Goal: Task Accomplishment & Management: Manage account settings

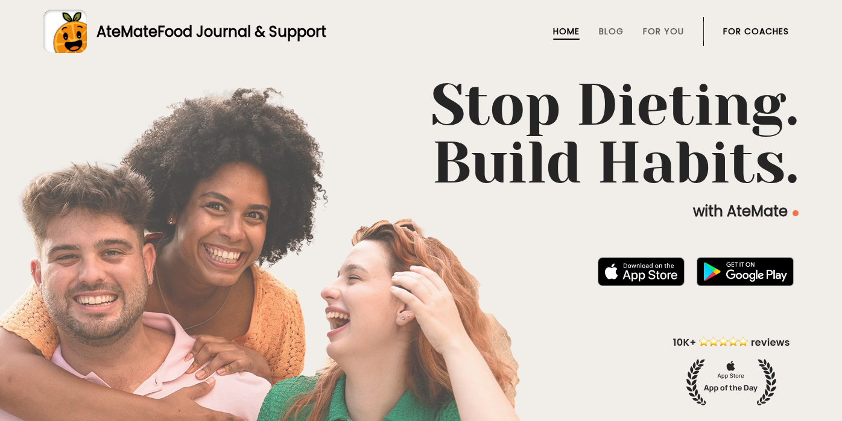
click at [746, 29] on link "For Coaches" at bounding box center [756, 32] width 66 height 10
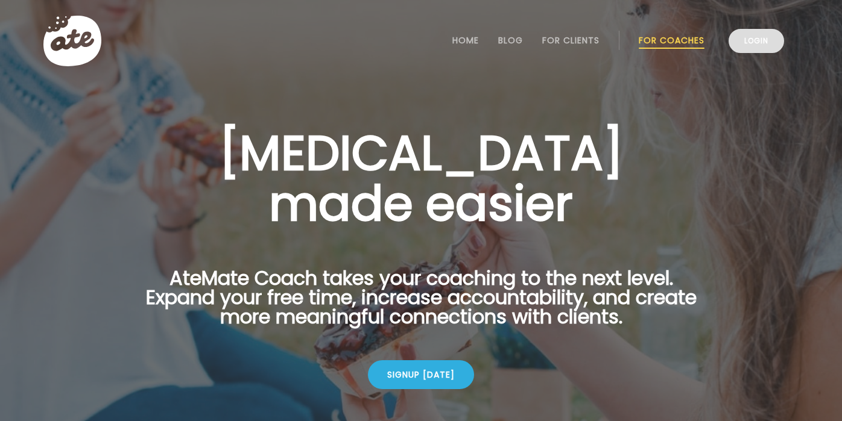
click at [754, 36] on link "Login" at bounding box center [755, 41] width 55 height 24
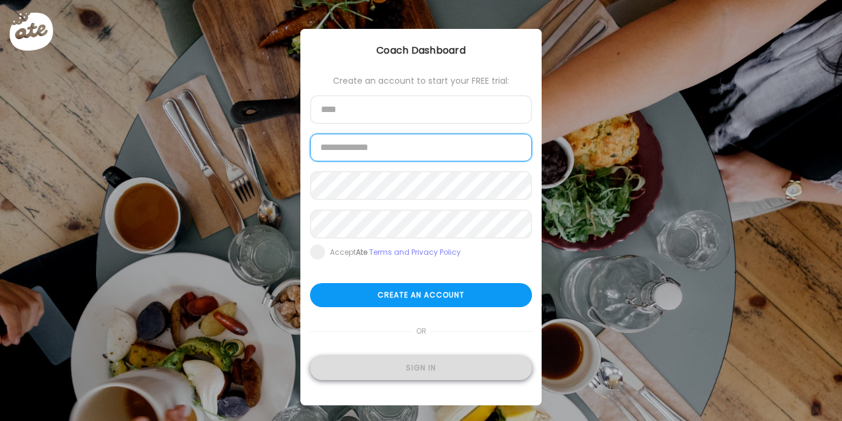
type input "**********"
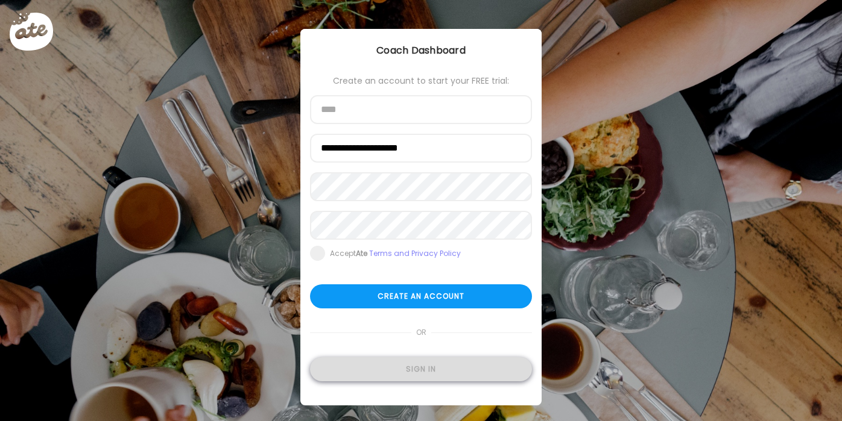
type input "**********"
click at [399, 364] on div "Sign in" at bounding box center [421, 370] width 222 height 24
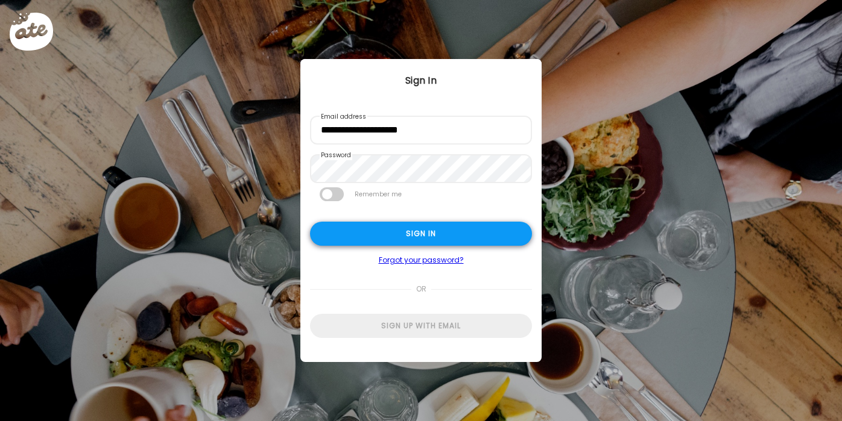
click at [418, 235] on div "Sign in" at bounding box center [421, 234] width 222 height 24
type input "**********"
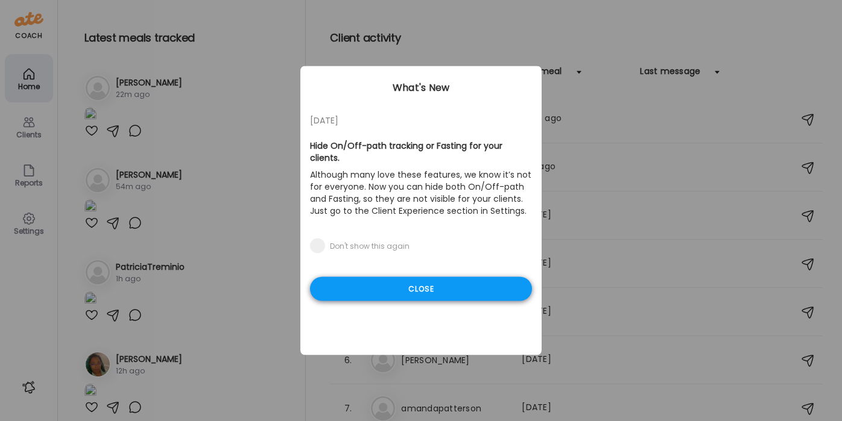
click at [447, 277] on div "Close" at bounding box center [421, 289] width 222 height 24
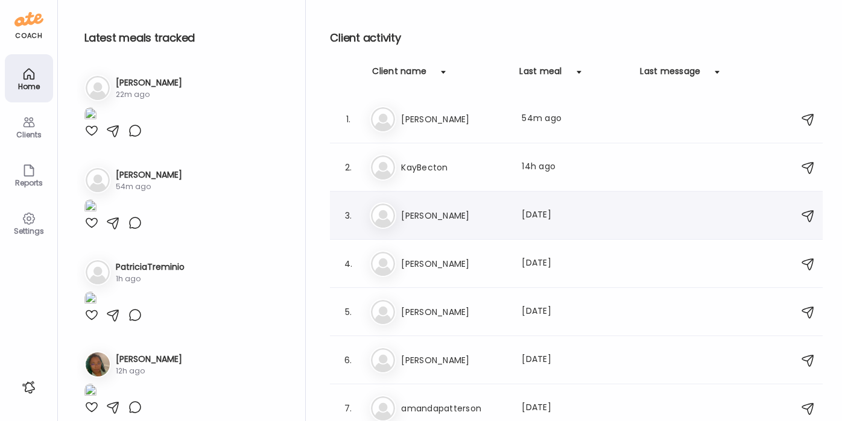
click at [494, 225] on div "Do [PERSON_NAME] Last meal: [DATE]" at bounding box center [578, 216] width 417 height 27
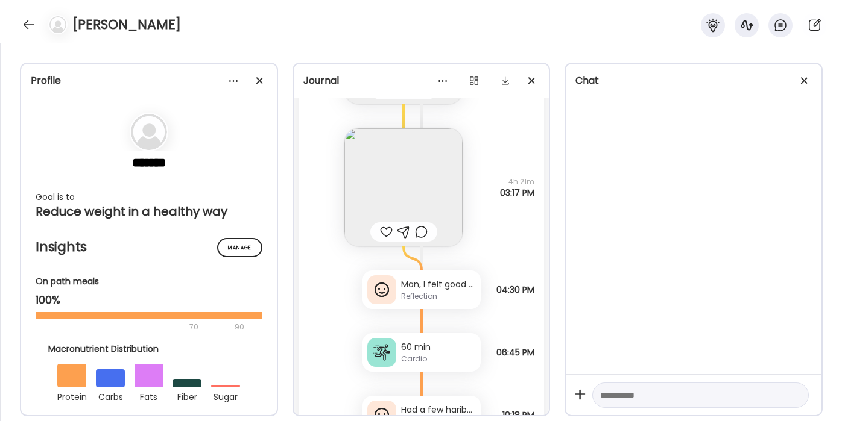
scroll to position [225, 0]
click at [426, 181] on img at bounding box center [403, 185] width 118 height 118
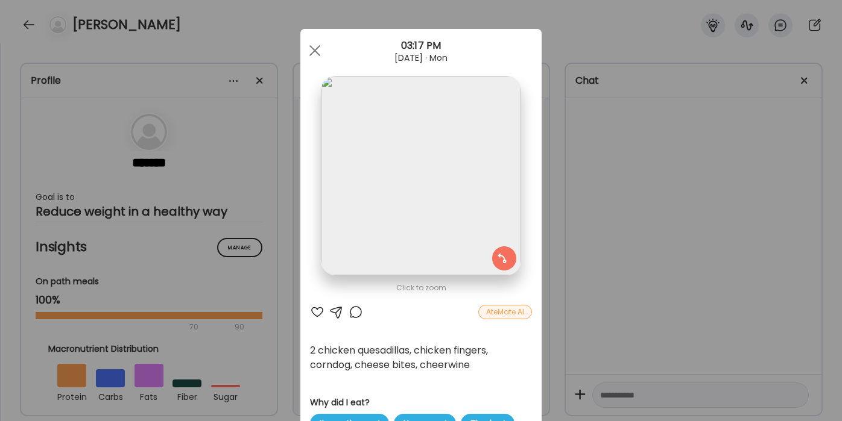
click at [589, 166] on div "Ate Coach Dashboard Wahoo! It’s official Take a moment to set up your Coach Pro…" at bounding box center [421, 210] width 842 height 421
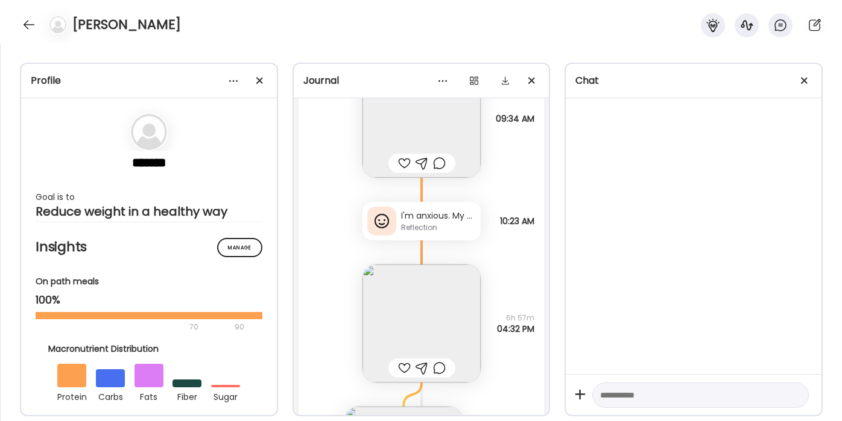
scroll to position [853, 0]
click at [439, 294] on img at bounding box center [421, 325] width 118 height 118
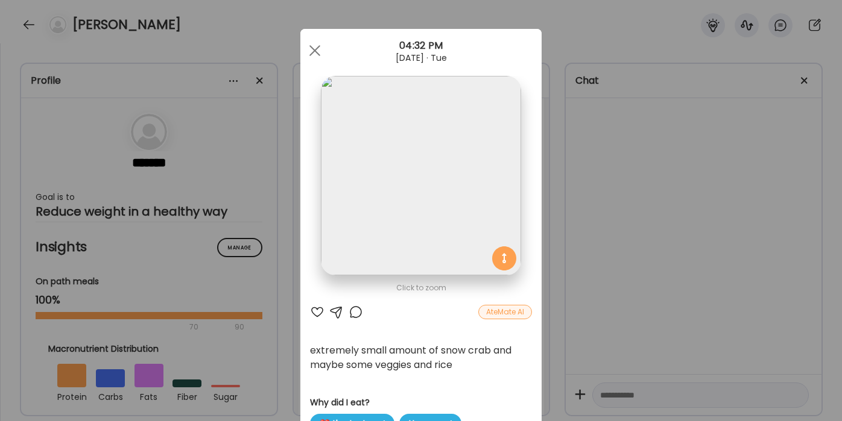
click at [566, 34] on div "Ate Coach Dashboard Wahoo! It’s official Take a moment to set up your Coach Pro…" at bounding box center [421, 210] width 842 height 421
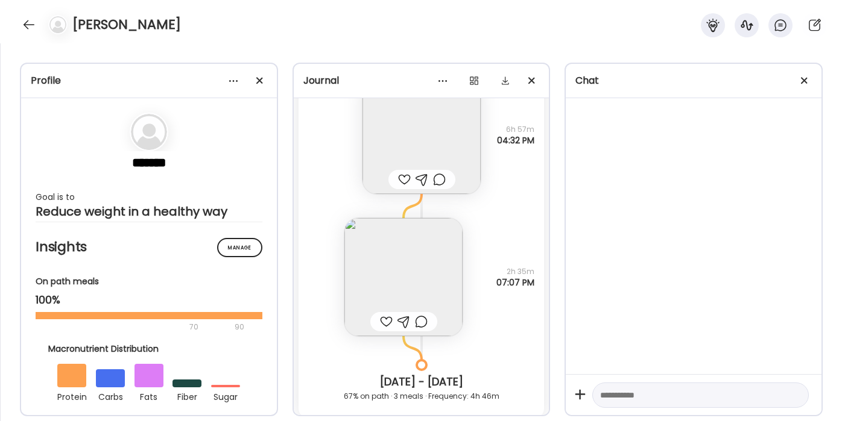
scroll to position [1046, 0]
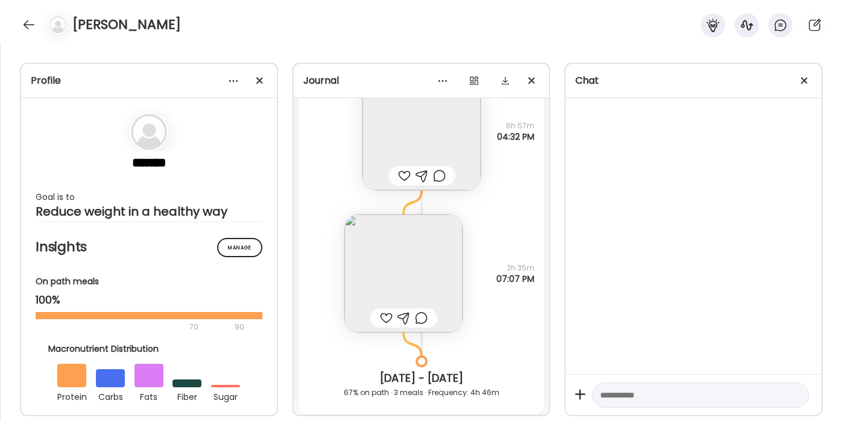
click at [437, 276] on img at bounding box center [403, 274] width 118 height 118
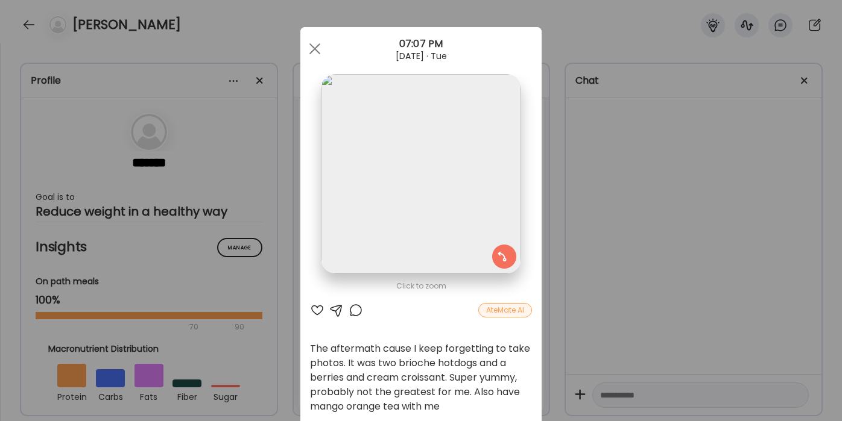
scroll to position [0, 0]
click at [561, 101] on div "Ate Coach Dashboard Wahoo! It’s official Take a moment to set up your Coach Pro…" at bounding box center [421, 210] width 842 height 421
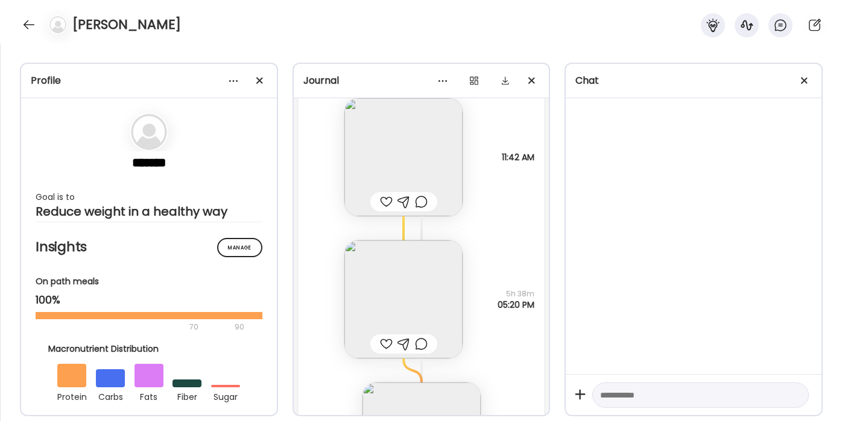
scroll to position [1525, 0]
click at [416, 268] on img at bounding box center [403, 296] width 118 height 118
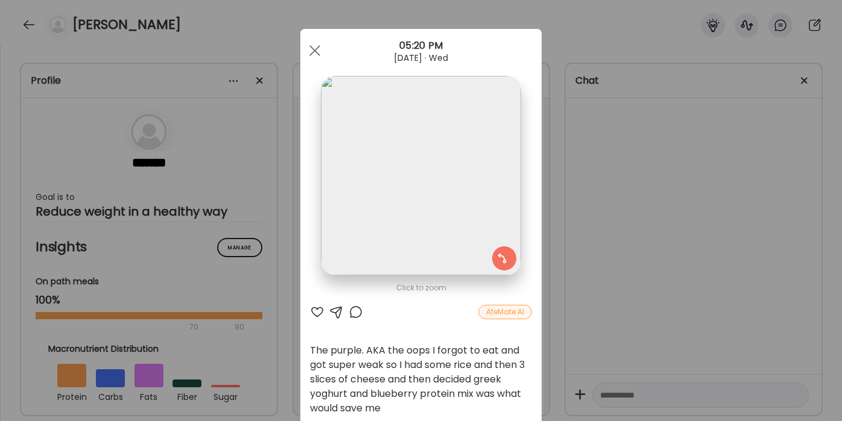
click at [279, 234] on div "Ate Coach Dashboard Wahoo! It’s official Take a moment to set up your Coach Pro…" at bounding box center [421, 210] width 842 height 421
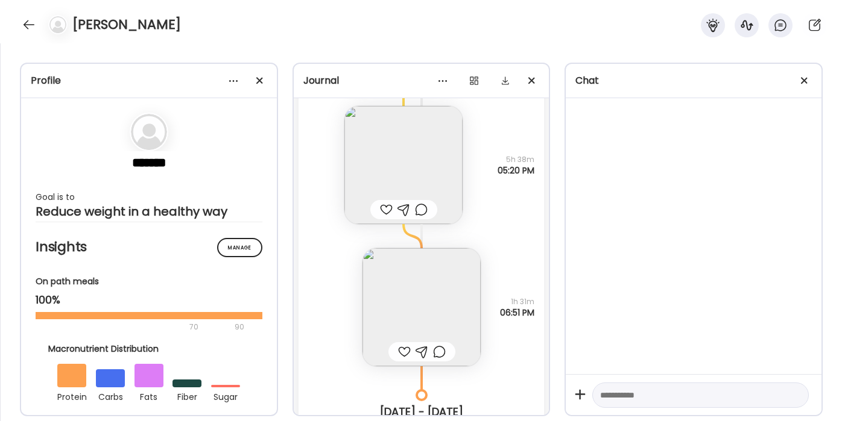
scroll to position [1656, 0]
click at [385, 293] on img at bounding box center [421, 308] width 118 height 118
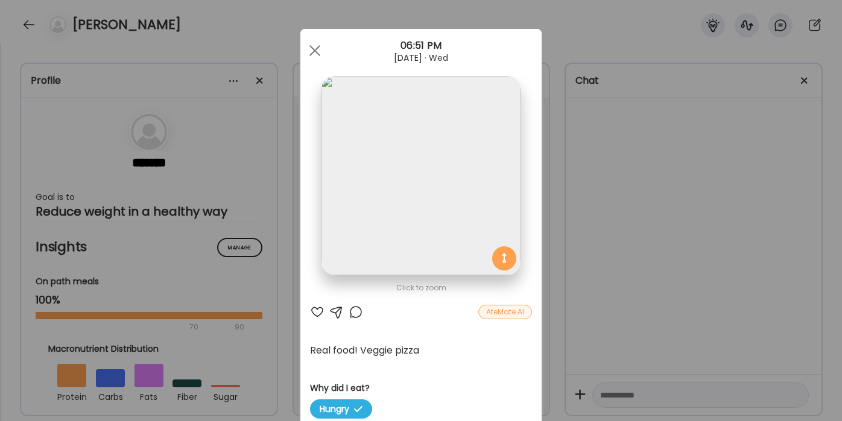
click at [557, 75] on div "Ate Coach Dashboard Wahoo! It’s official Take a moment to set up your Coach Pro…" at bounding box center [421, 210] width 842 height 421
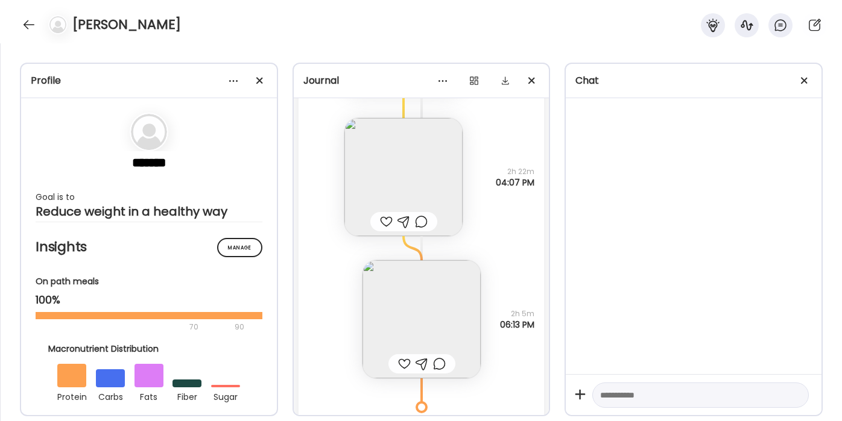
scroll to position [2370, 0]
click at [456, 312] on img at bounding box center [421, 318] width 118 height 118
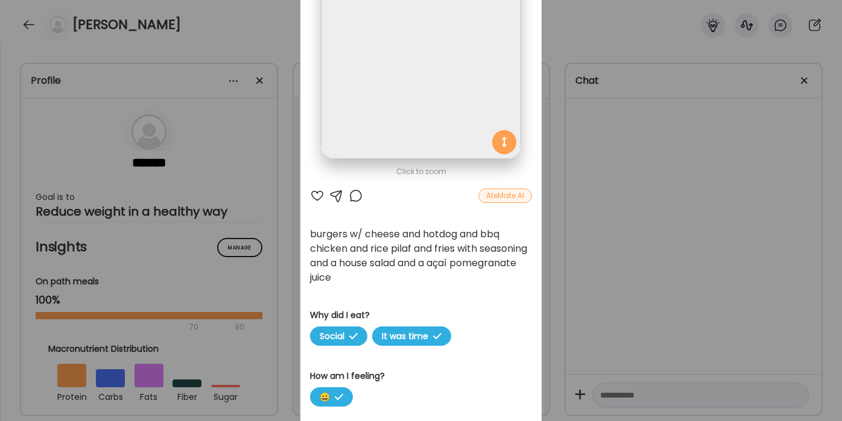
scroll to position [0, 0]
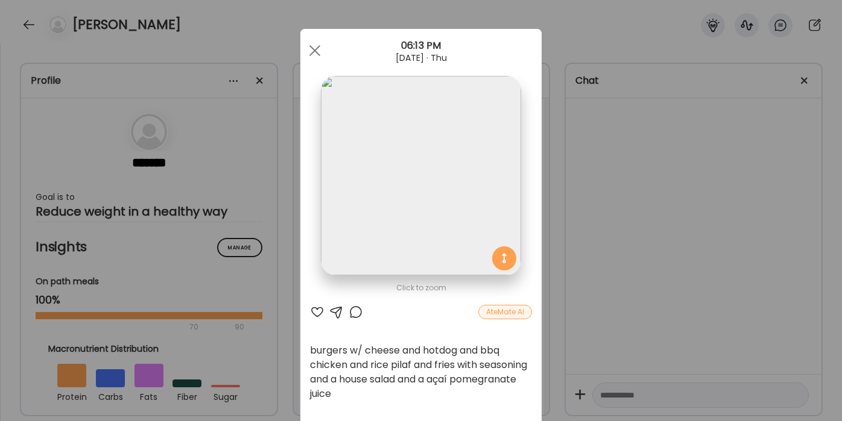
click at [557, 196] on div "Ate Coach Dashboard Wahoo! It’s official Take a moment to set up your Coach Pro…" at bounding box center [421, 210] width 842 height 421
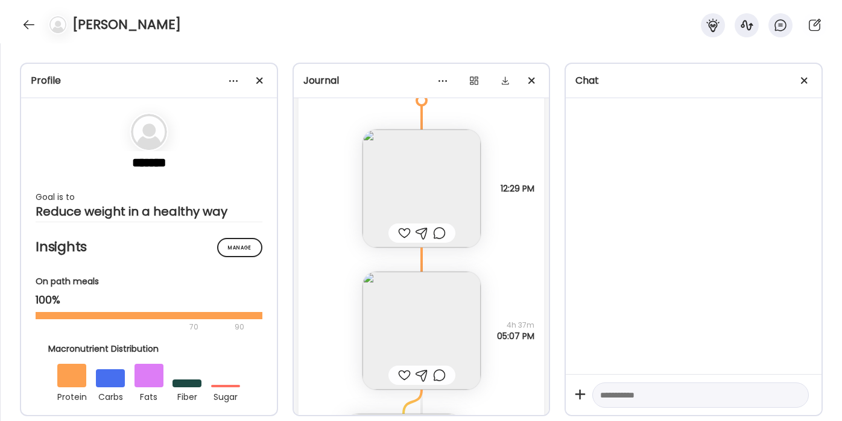
scroll to position [2788, 0]
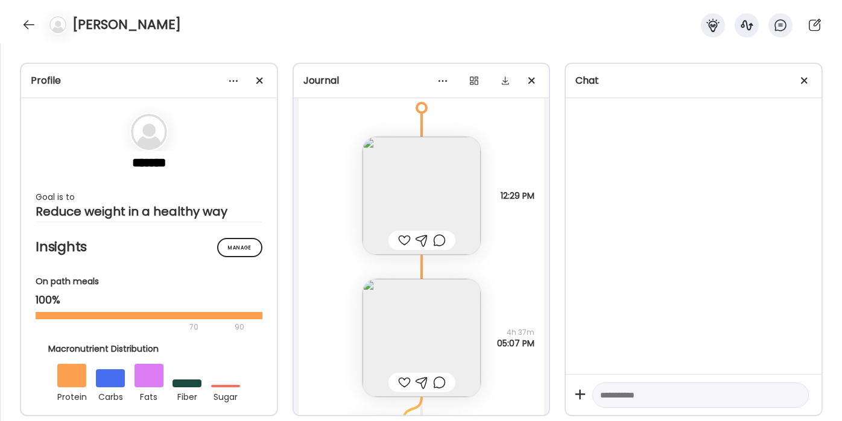
click at [448, 268] on icon at bounding box center [421, 267] width 72 height 24
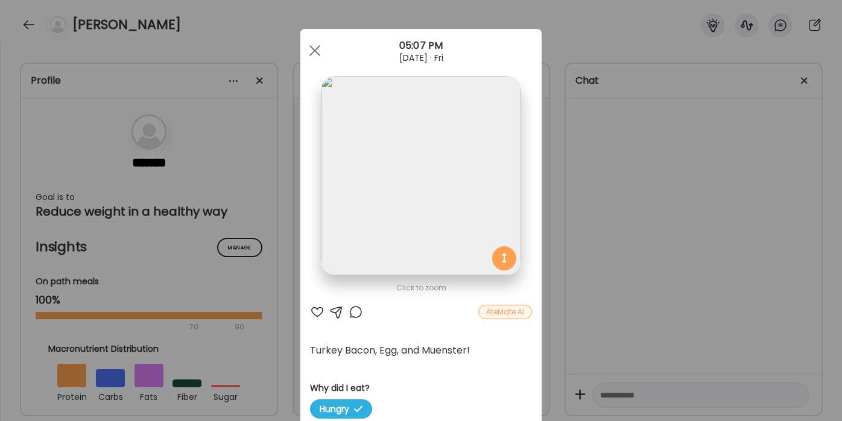
click at [553, 36] on div "Ate Coach Dashboard Wahoo! It’s official Take a moment to set up your Coach Pro…" at bounding box center [421, 210] width 842 height 421
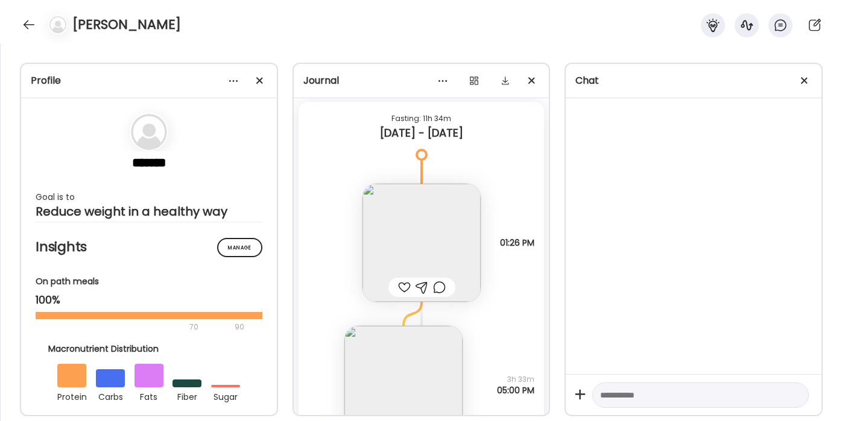
scroll to position [4002, 0]
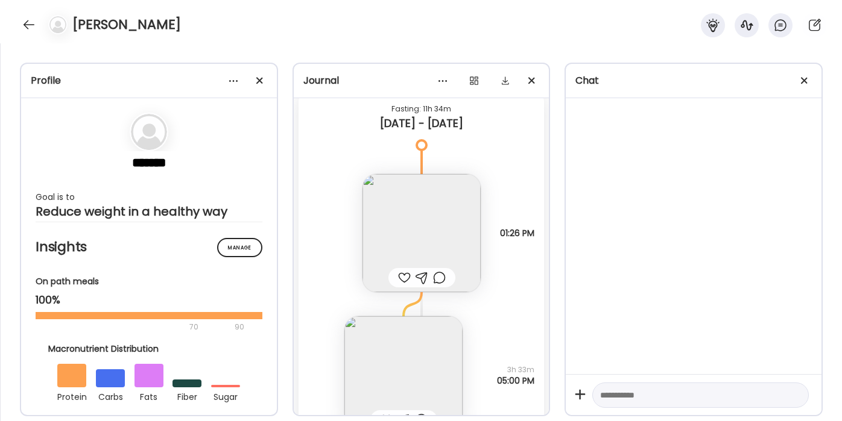
click at [470, 230] on img at bounding box center [421, 233] width 118 height 118
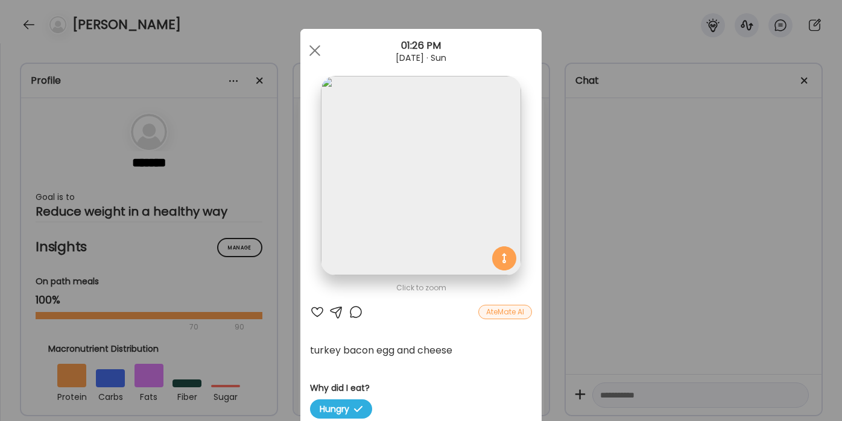
click at [557, 37] on div "Ate Coach Dashboard Wahoo! It’s official Take a moment to set up your Coach Pro…" at bounding box center [421, 210] width 842 height 421
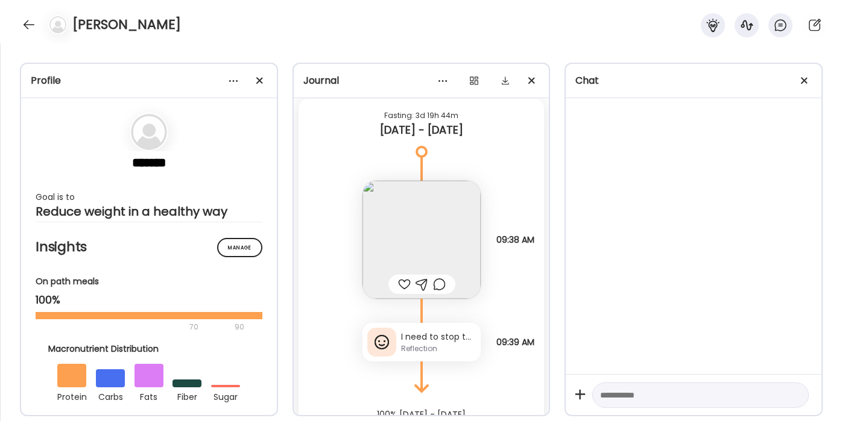
scroll to position [6548, 0]
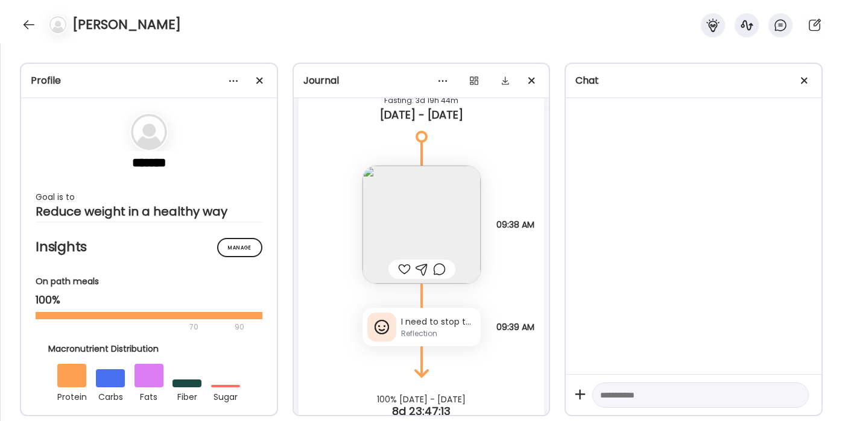
click at [458, 182] on img at bounding box center [421, 225] width 118 height 118
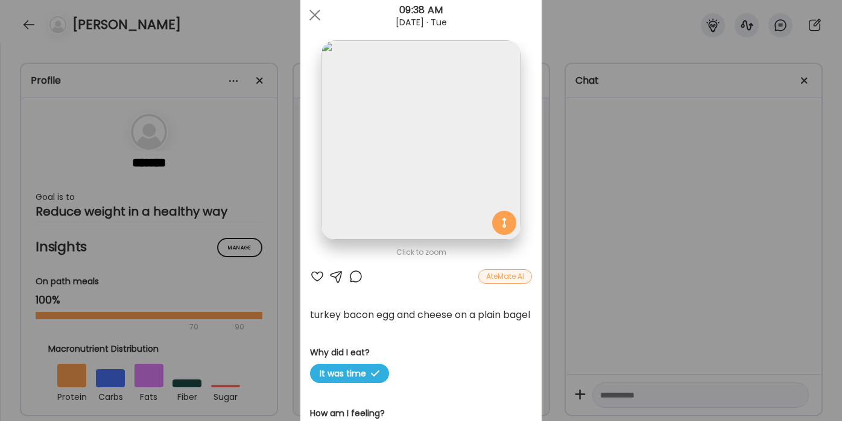
scroll to position [34, 0]
click at [579, 53] on div "Ate Coach Dashboard Wahoo! It’s official Take a moment to set up your Coach Pro…" at bounding box center [421, 210] width 842 height 421
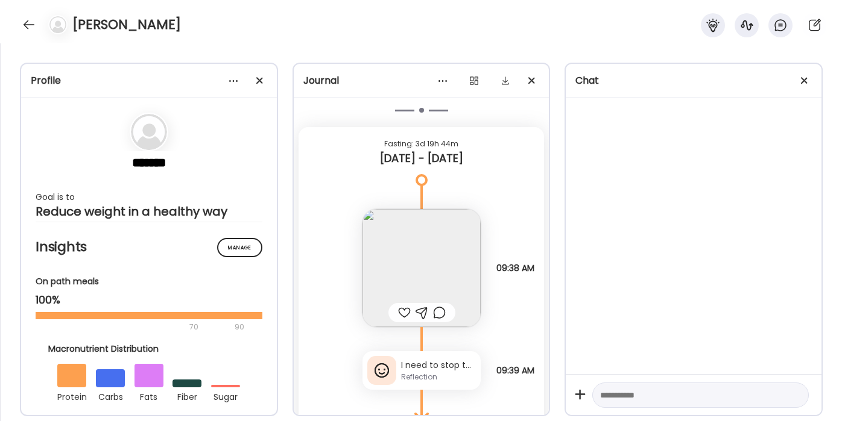
scroll to position [6486, 0]
